Goal: Transaction & Acquisition: Purchase product/service

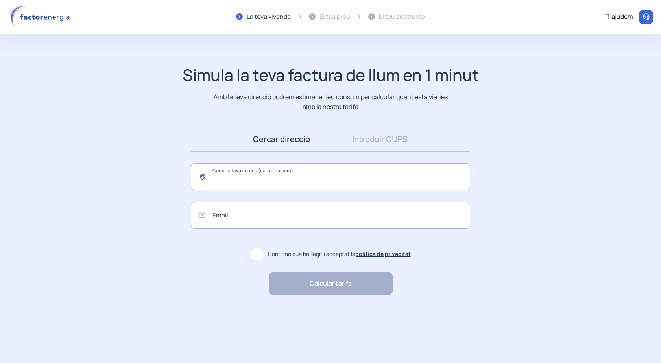
click at [256, 181] on input "text" at bounding box center [330, 176] width 279 height 27
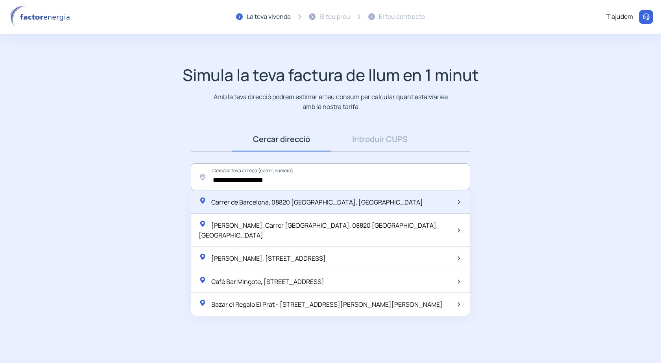
click at [255, 210] on div "Carrer de Barcelona, 08820 [GEOGRAPHIC_DATA], [GEOGRAPHIC_DATA]" at bounding box center [330, 202] width 279 height 23
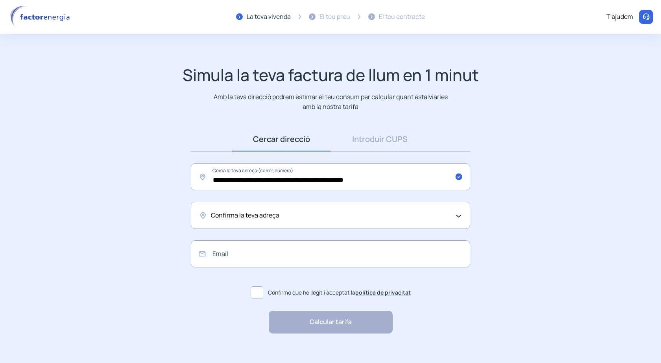
click at [301, 218] on div "Confirma la teva adreça" at bounding box center [328, 215] width 235 height 10
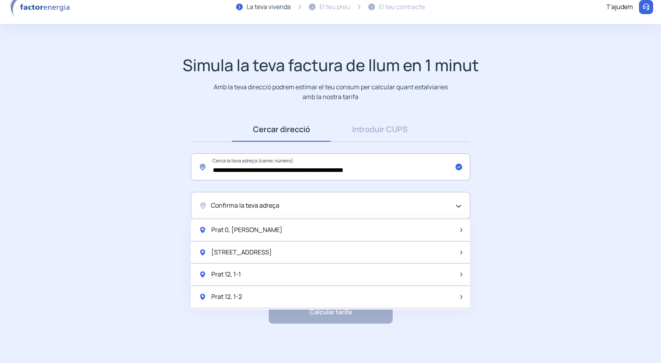
click at [269, 170] on input "**********" at bounding box center [330, 166] width 279 height 27
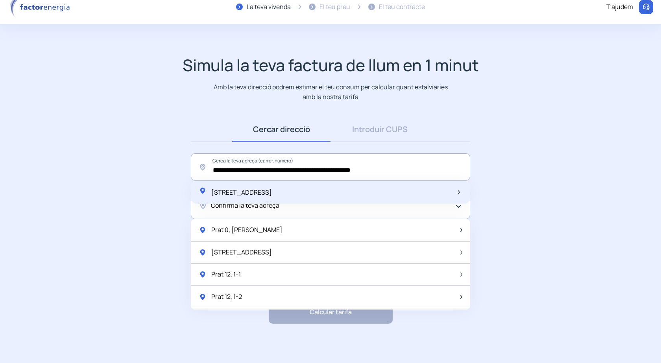
click at [272, 195] on span "[STREET_ADDRESS]" at bounding box center [241, 192] width 61 height 9
type input "**********"
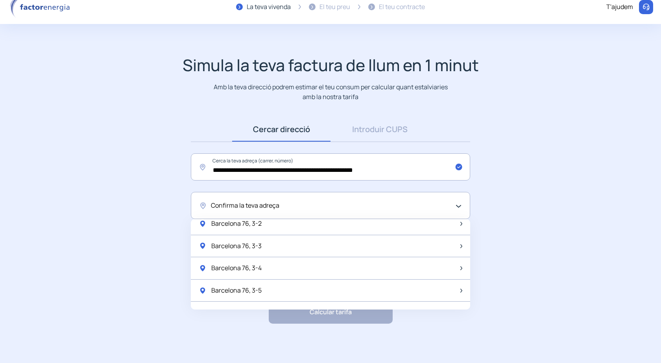
scroll to position [354, 0]
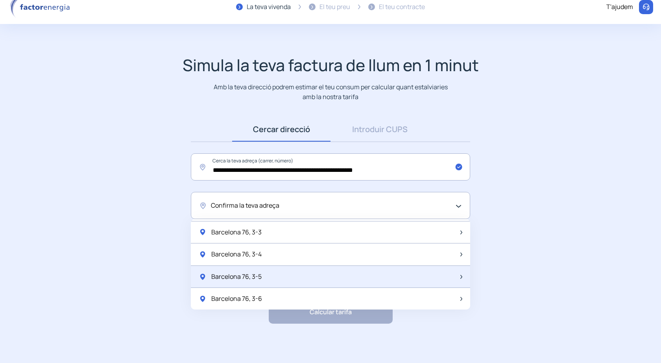
click at [283, 279] on div "Barcelona 76, 3-5" at bounding box center [330, 277] width 279 height 22
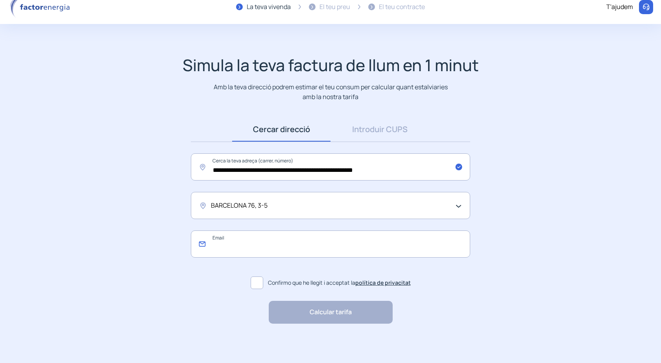
click at [269, 243] on input "email" at bounding box center [330, 243] width 279 height 27
type input "*"
type input "**********"
click at [260, 286] on span at bounding box center [257, 282] width 13 height 13
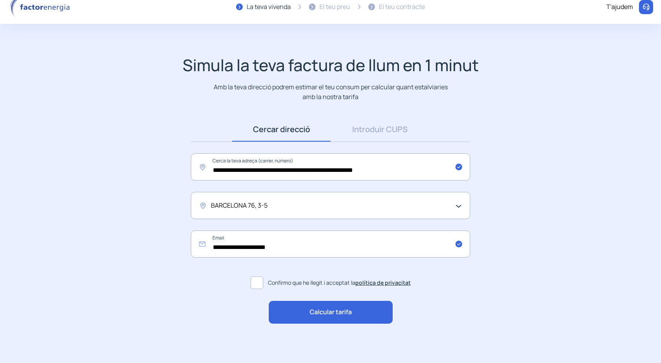
click at [318, 312] on span "Calcular tarifa" at bounding box center [331, 312] width 42 height 10
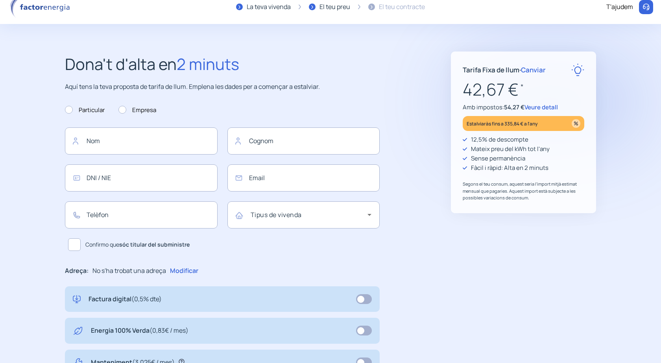
type input "**********"
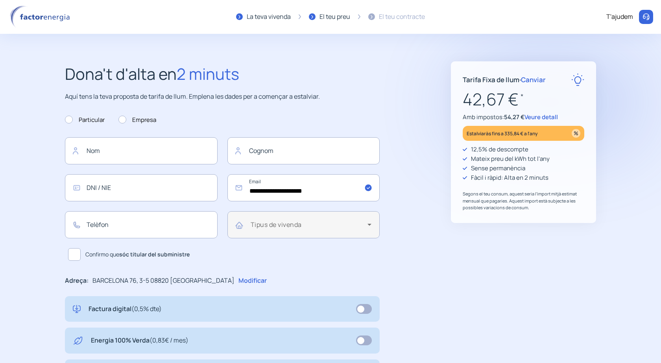
click at [376, 225] on div "Tipus de vivenda" at bounding box center [303, 224] width 153 height 27
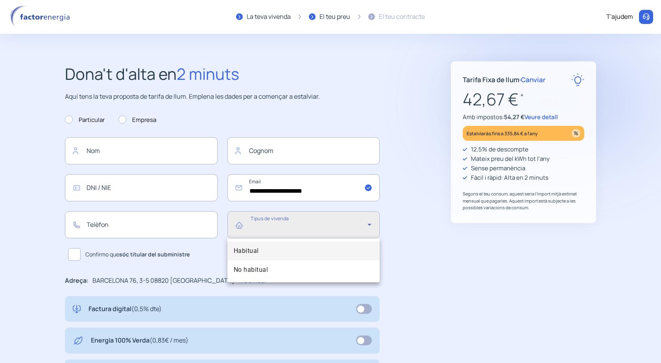
click at [376, 225] on div at bounding box center [330, 181] width 661 height 363
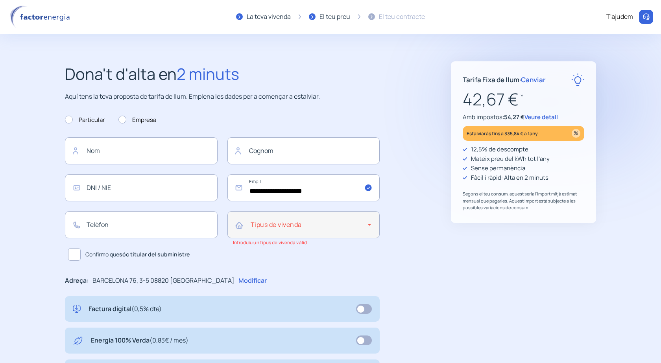
click at [376, 225] on div "Tipus de vivenda" at bounding box center [303, 224] width 153 height 27
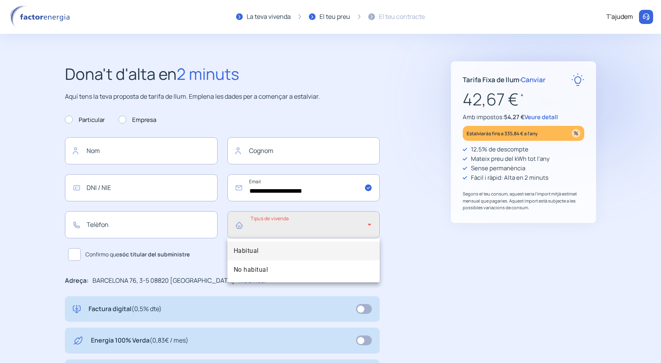
click at [277, 249] on mat-option "Habitual" at bounding box center [303, 250] width 153 height 19
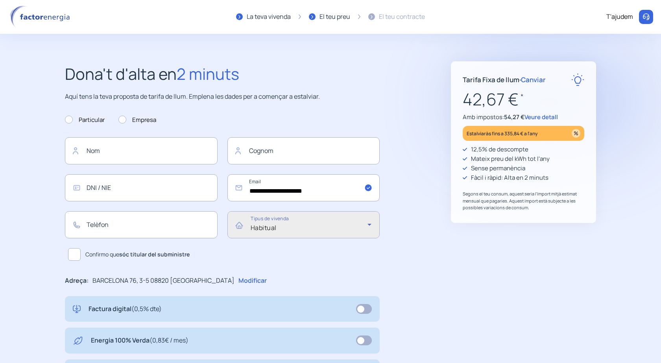
click at [536, 78] on span "Canviar" at bounding box center [533, 79] width 25 height 9
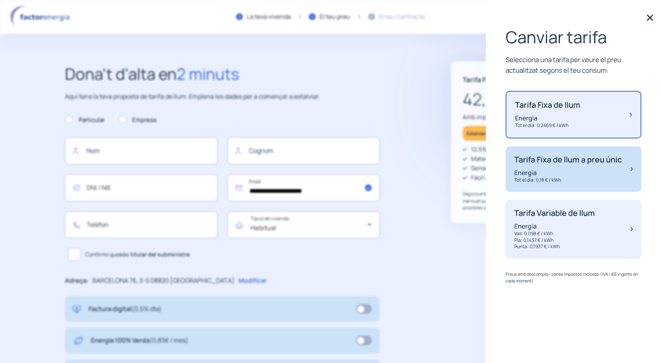
click at [565, 164] on p "Tarifa Fixa de llum a preu únic" at bounding box center [567, 159] width 107 height 9
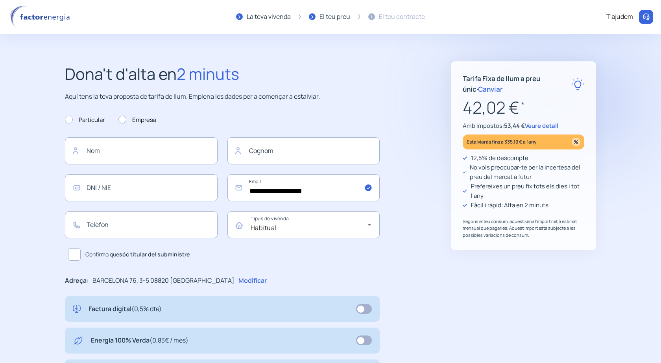
click at [479, 89] on span "Canviar" at bounding box center [490, 89] width 25 height 9
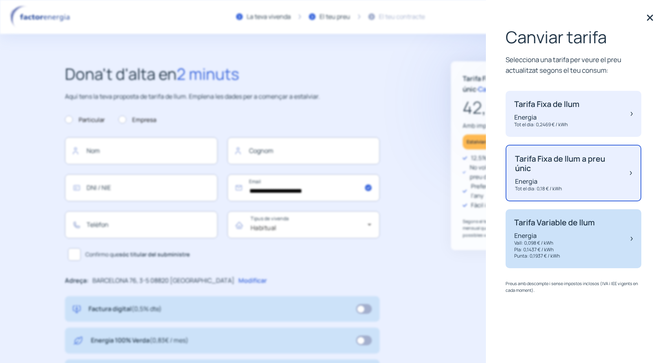
click at [580, 240] on p "Energia" at bounding box center [554, 235] width 81 height 9
